Goal: Information Seeking & Learning: Learn about a topic

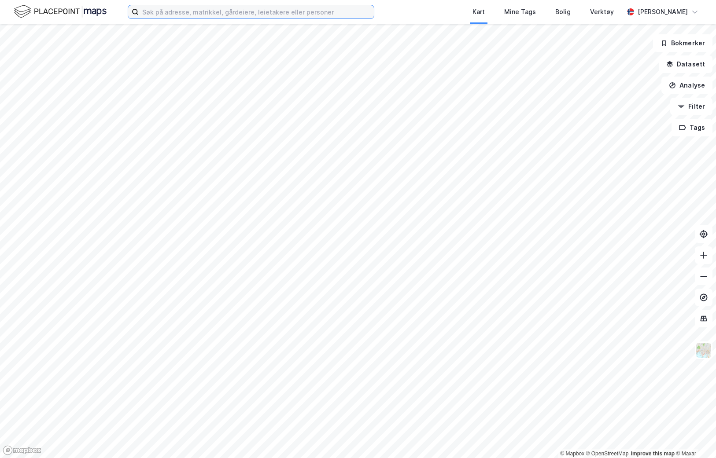
click at [281, 16] on input at bounding box center [256, 11] width 235 height 13
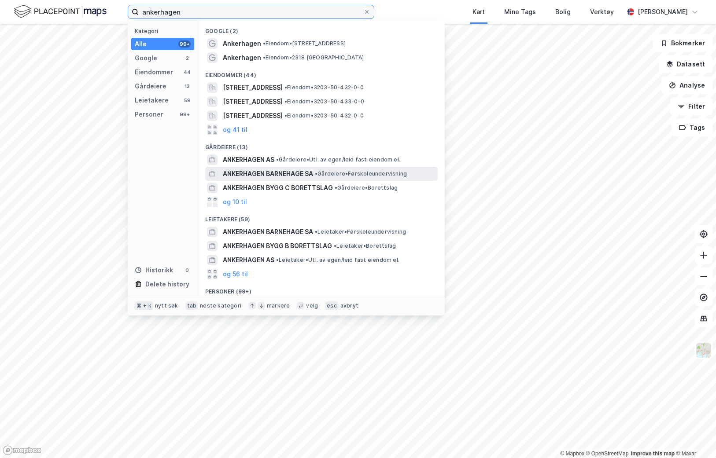
type input "ankerhagen"
click at [266, 172] on span "ANKERHAGEN BARNEHAGE SA" at bounding box center [268, 174] width 90 height 11
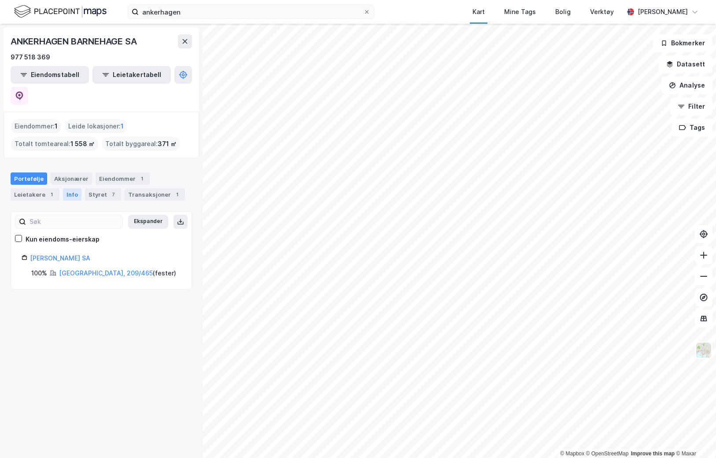
click at [72, 188] on div "Info" at bounding box center [72, 194] width 18 height 12
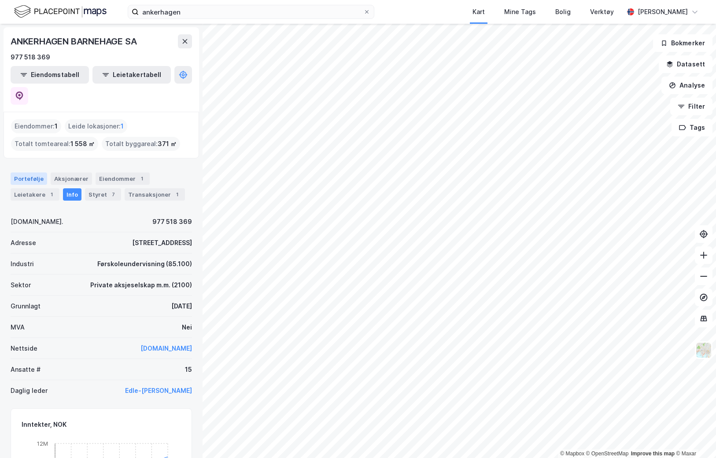
click at [26, 173] on div "Portefølje" at bounding box center [29, 179] width 37 height 12
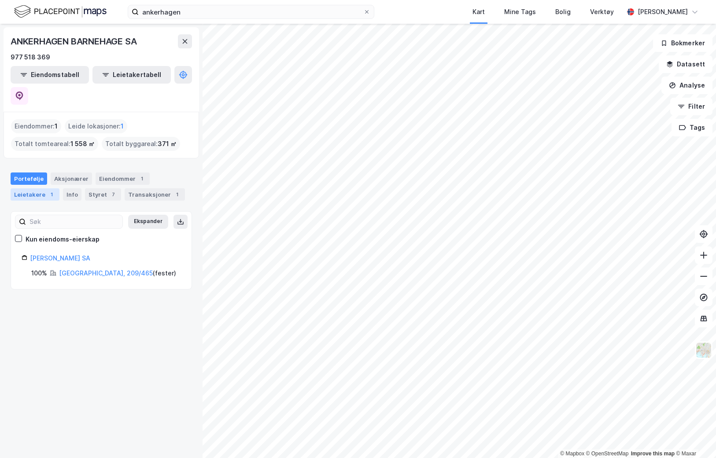
click at [33, 188] on div "Leietakere 1" at bounding box center [35, 194] width 49 height 12
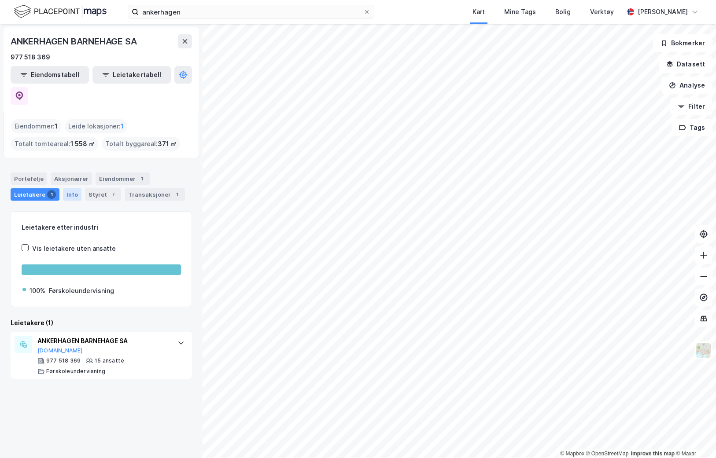
click at [74, 188] on div "Info" at bounding box center [72, 194] width 18 height 12
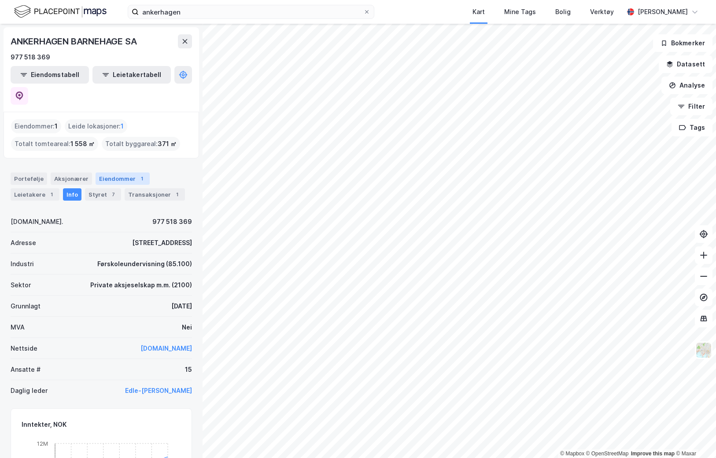
click at [125, 173] on div "Eiendommer 1" at bounding box center [123, 179] width 54 height 12
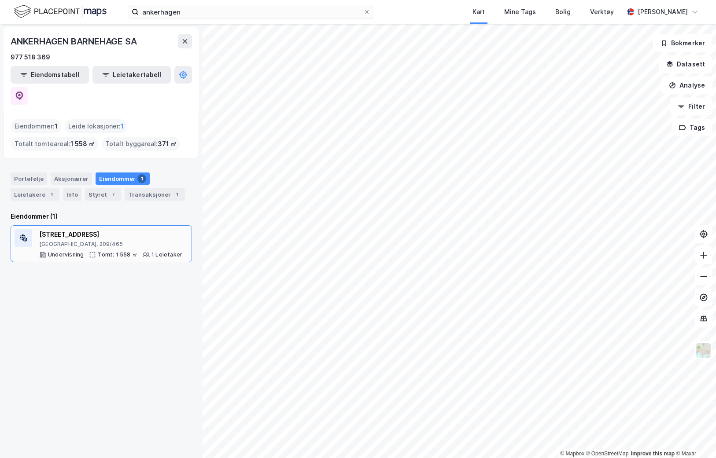
click at [118, 229] on div "[STREET_ADDRESS]" at bounding box center [110, 234] width 143 height 11
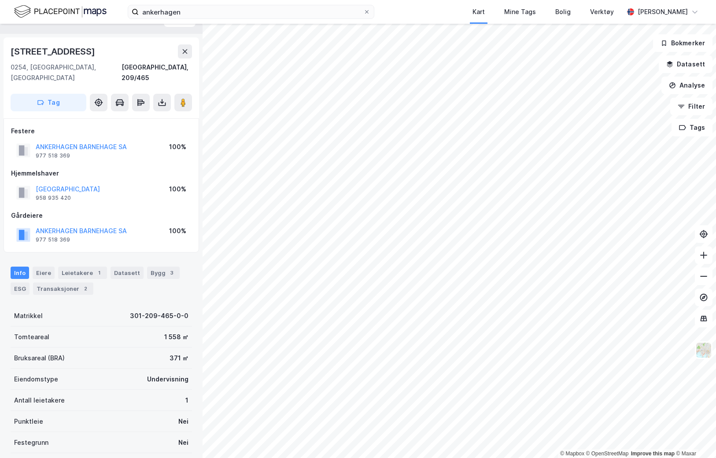
scroll to position [19, 0]
